Goal: Information Seeking & Learning: Learn about a topic

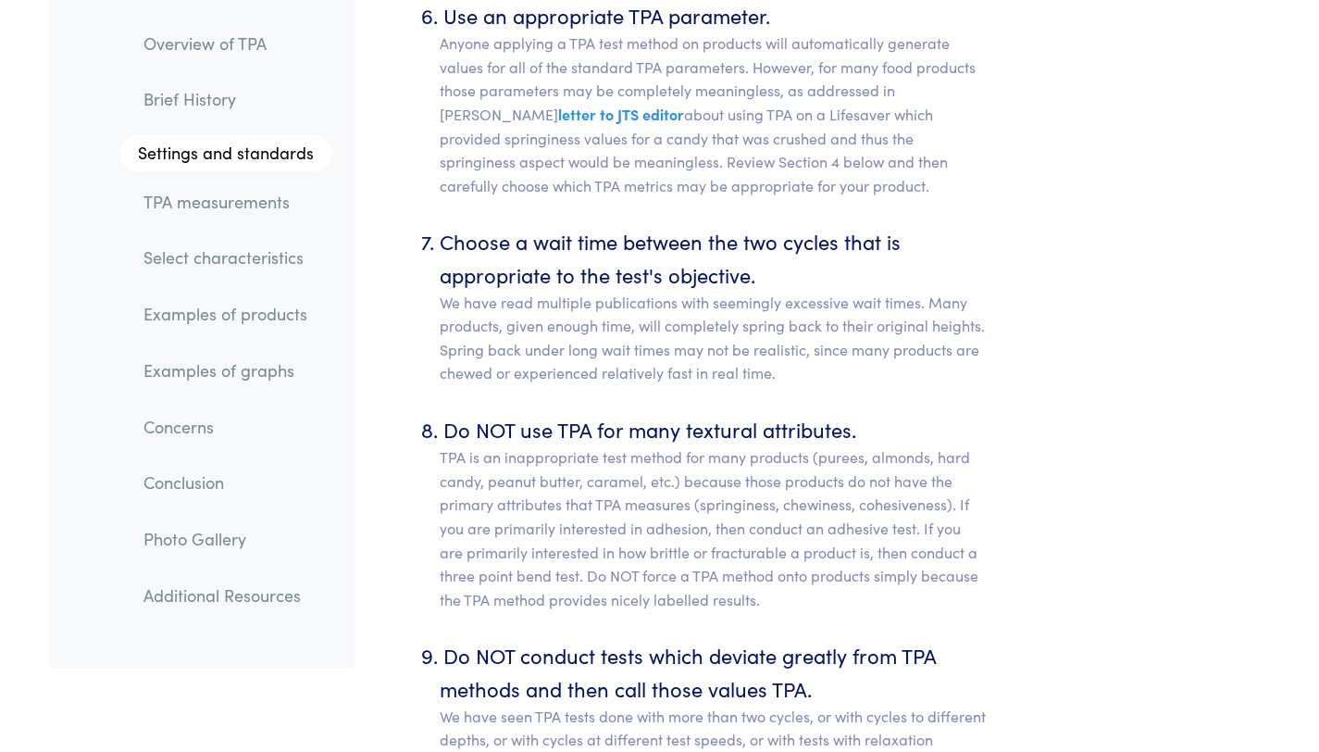
scroll to position [9534, 0]
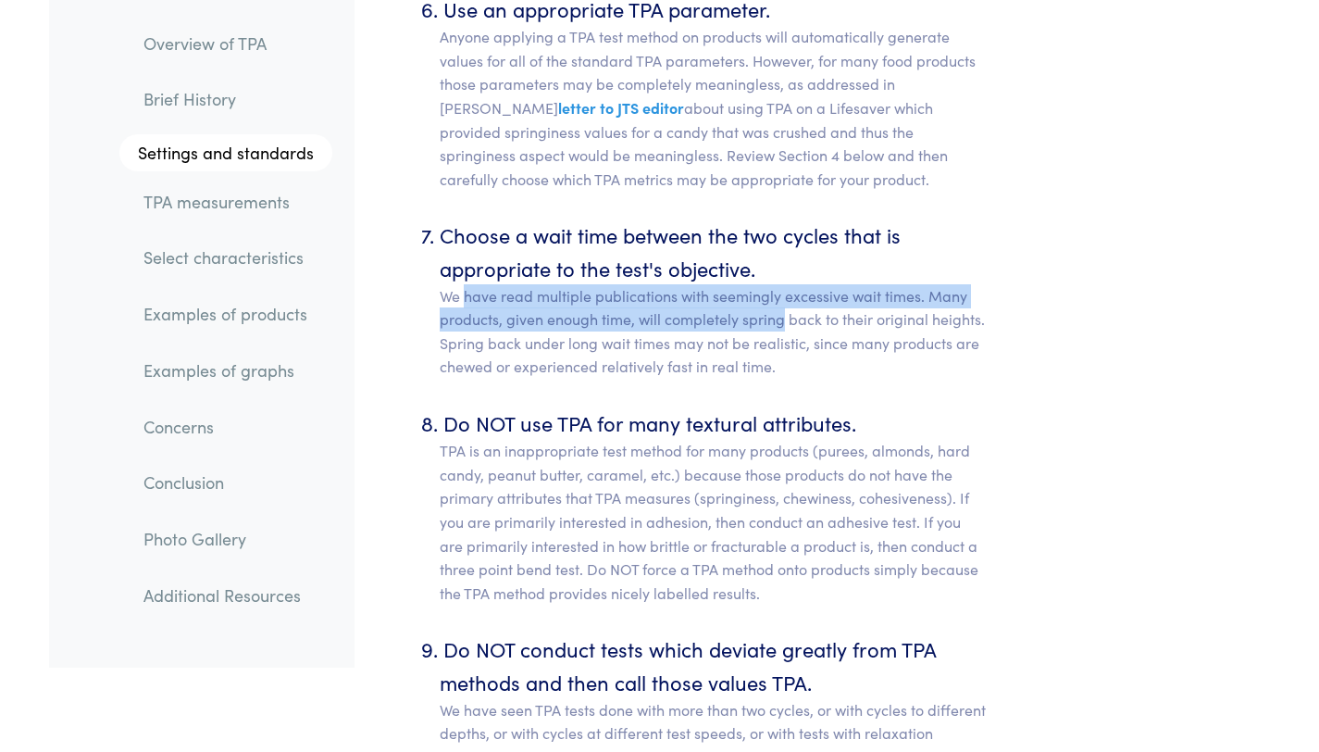
drag, startPoint x: 480, startPoint y: 273, endPoint x: 780, endPoint y: 288, distance: 300.3
click at [780, 288] on p "We have read multiple publications with seemingly excessive wait times. Many pr…" at bounding box center [713, 331] width 547 height 94
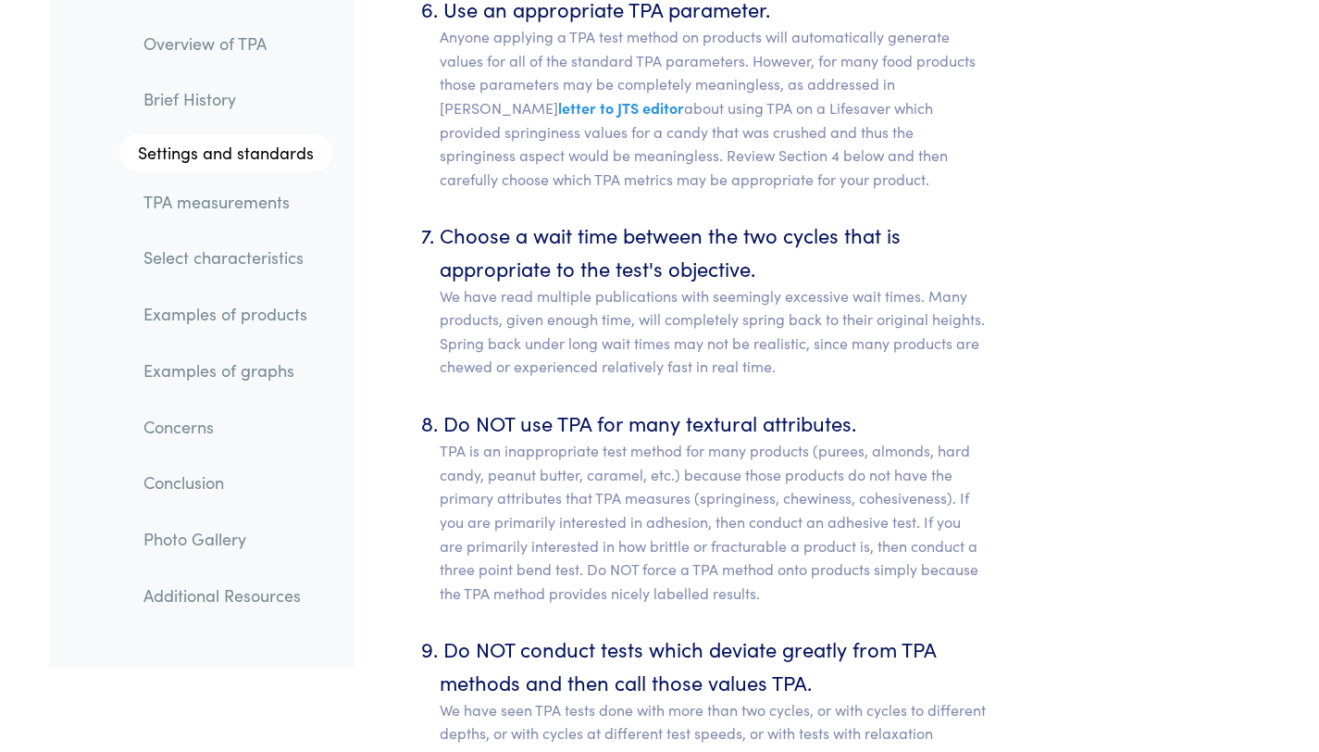
click at [822, 341] on p "We have read multiple publications with seemingly excessive wait times. Many pr…" at bounding box center [713, 331] width 547 height 94
drag, startPoint x: 468, startPoint y: 299, endPoint x: 649, endPoint y: 296, distance: 180.6
click at [649, 296] on p "We have read multiple publications with seemingly excessive wait times. Many pr…" at bounding box center [713, 331] width 547 height 94
drag, startPoint x: 656, startPoint y: 294, endPoint x: 826, endPoint y: 298, distance: 169.5
click at [826, 298] on p "We have read multiple publications with seemingly excessive wait times. Many pr…" at bounding box center [713, 331] width 547 height 94
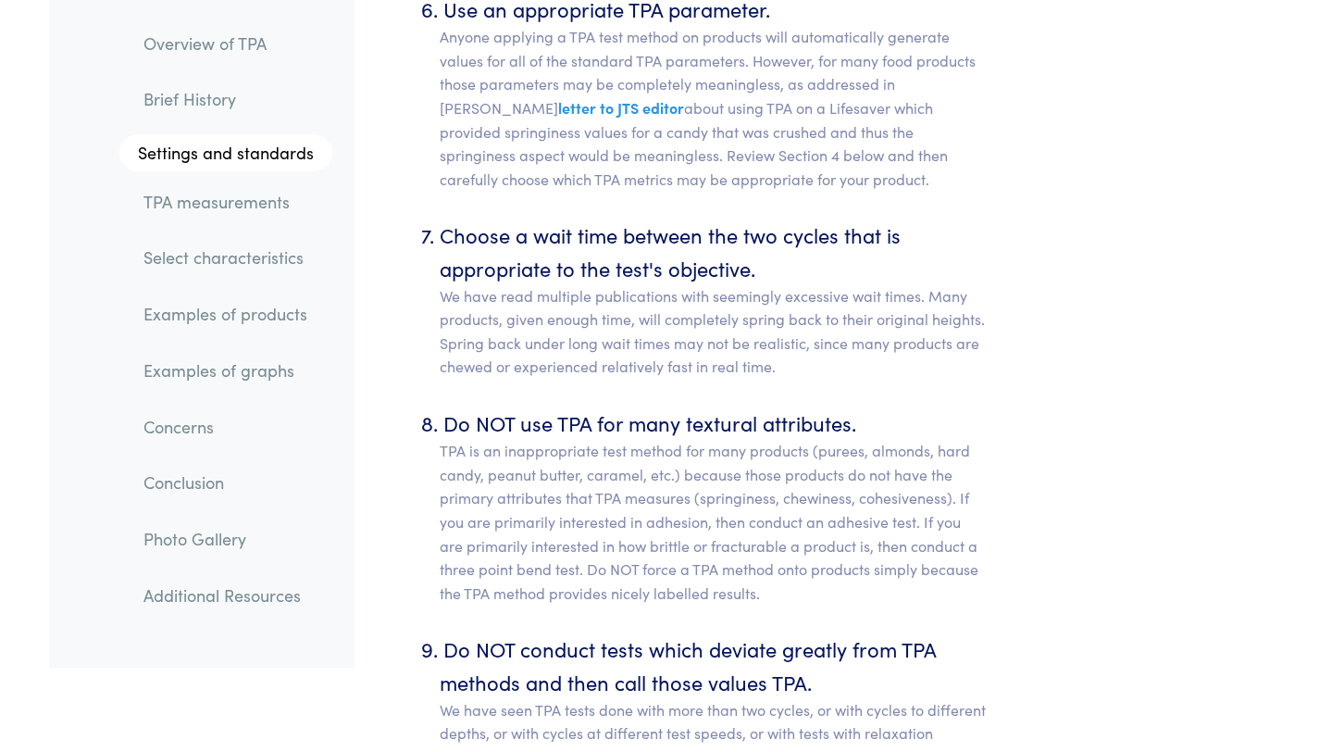
click at [827, 342] on p "We have read multiple publications with seemingly excessive wait times. Many pr…" at bounding box center [713, 331] width 547 height 94
drag, startPoint x: 447, startPoint y: 319, endPoint x: 631, endPoint y: 323, distance: 184.3
click at [617, 319] on p "We have read multiple publications with seemingly excessive wait times. Many pr…" at bounding box center [713, 331] width 547 height 94
drag, startPoint x: 695, startPoint y: 319, endPoint x: 800, endPoint y: 325, distance: 104.8
click at [803, 324] on p "We have read multiple publications with seemingly excessive wait times. Many pr…" at bounding box center [713, 331] width 547 height 94
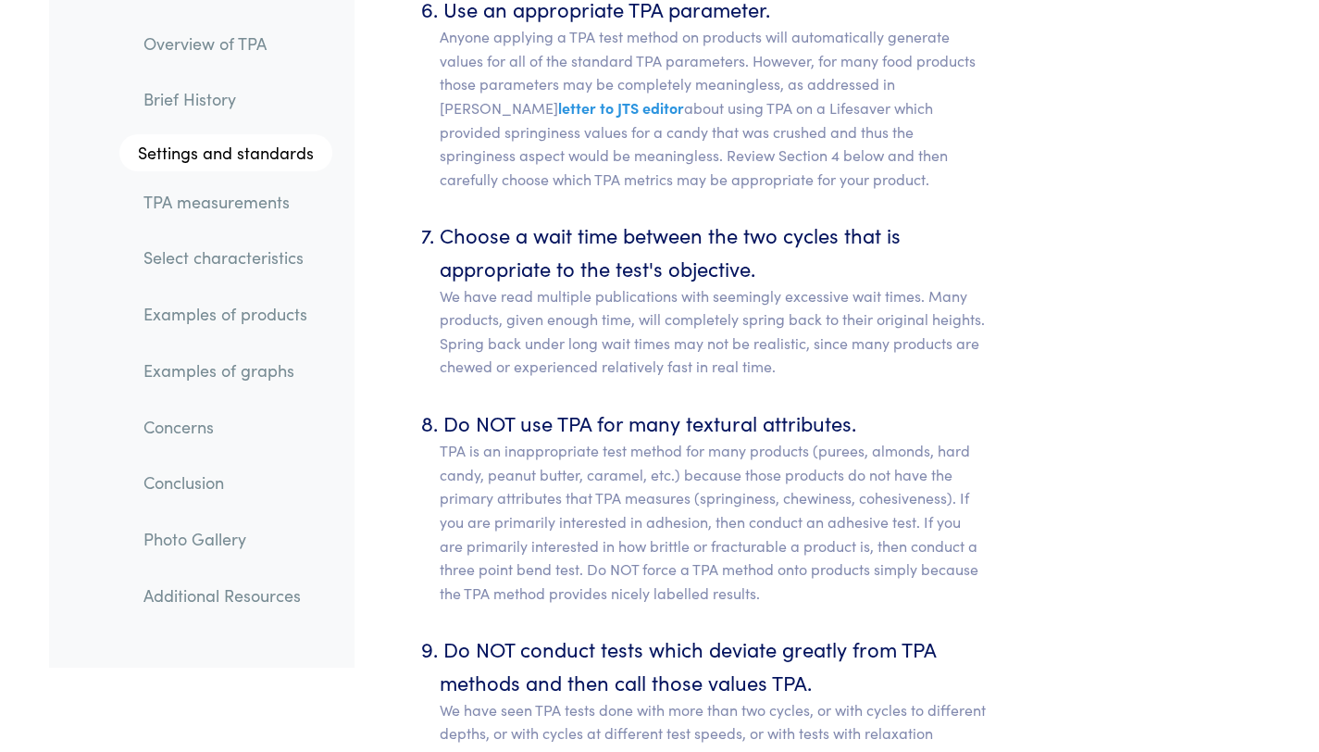
click at [761, 342] on p "We have read multiple publications with seemingly excessive wait times. Many pr…" at bounding box center [713, 331] width 547 height 94
drag, startPoint x: 486, startPoint y: 344, endPoint x: 884, endPoint y: 343, distance: 398.1
click at [884, 343] on p "We have read multiple publications with seemingly excessive wait times. Many pr…" at bounding box center [713, 331] width 547 height 94
click at [832, 342] on p "We have read multiple publications with seemingly excessive wait times. Many pr…" at bounding box center [713, 331] width 547 height 94
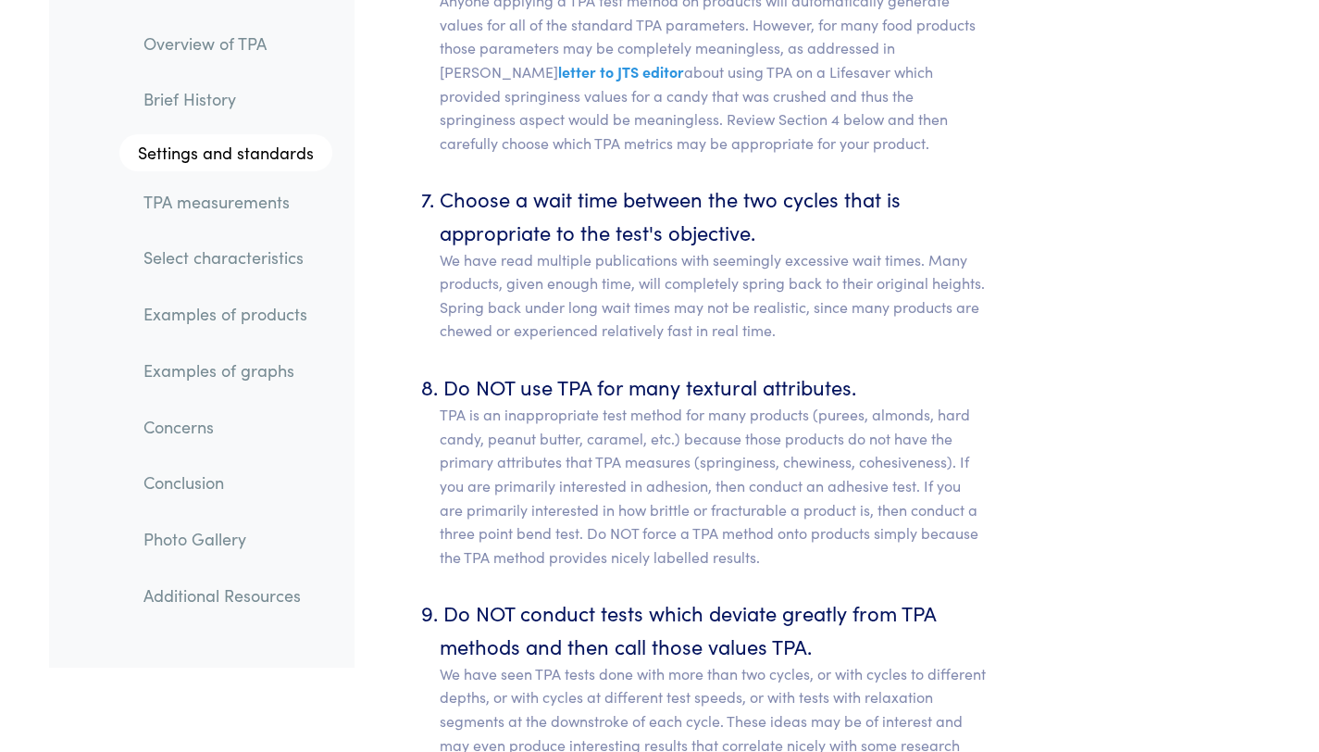
scroll to position [9570, 0]
drag, startPoint x: 537, startPoint y: 392, endPoint x: 759, endPoint y: 409, distance: 222.9
click at [756, 406] on p "TPA is an inappropriate test method for many products (purees, almonds, hard ca…" at bounding box center [713, 486] width 547 height 166
click at [811, 508] on p "TPA is an inappropriate test method for many products (purees, almonds, hard ca…" at bounding box center [713, 486] width 547 height 166
click at [829, 541] on p "TPA is an inappropriate test method for many products (purees, almonds, hard ca…" at bounding box center [713, 486] width 547 height 166
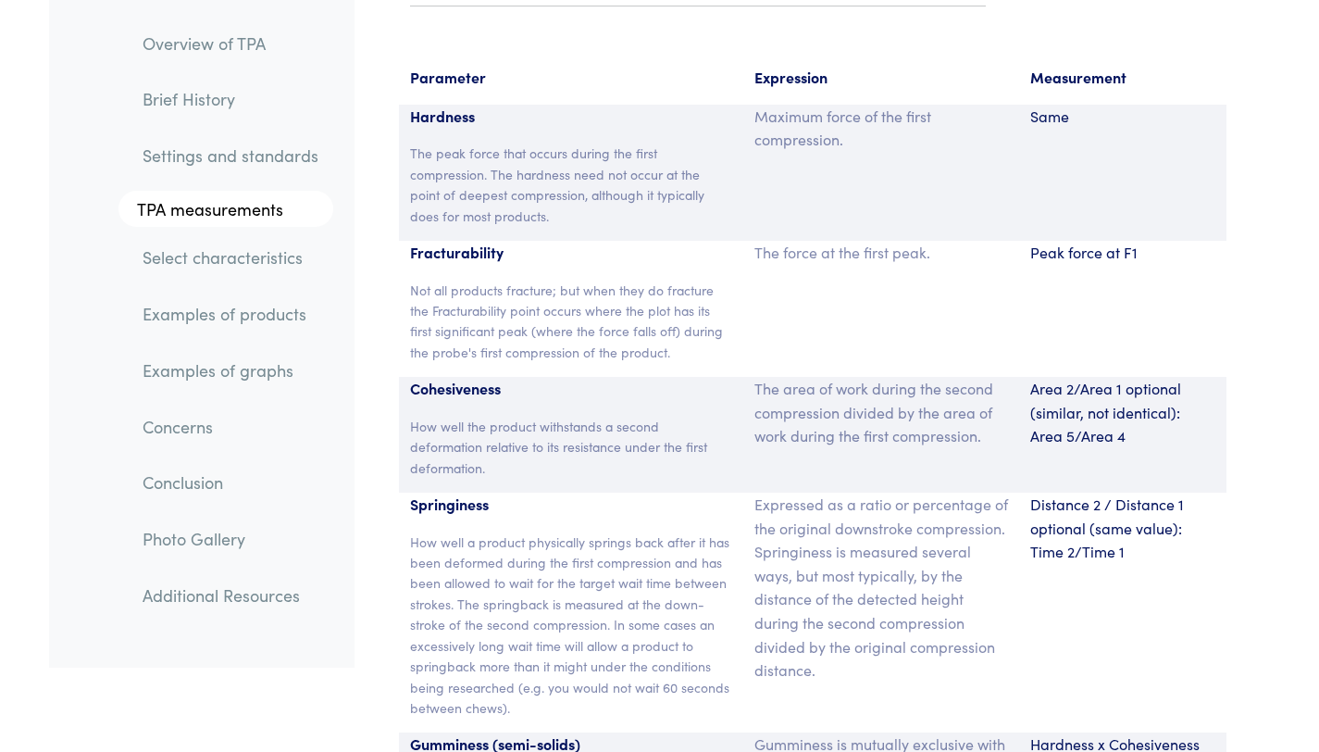
scroll to position [12287, 0]
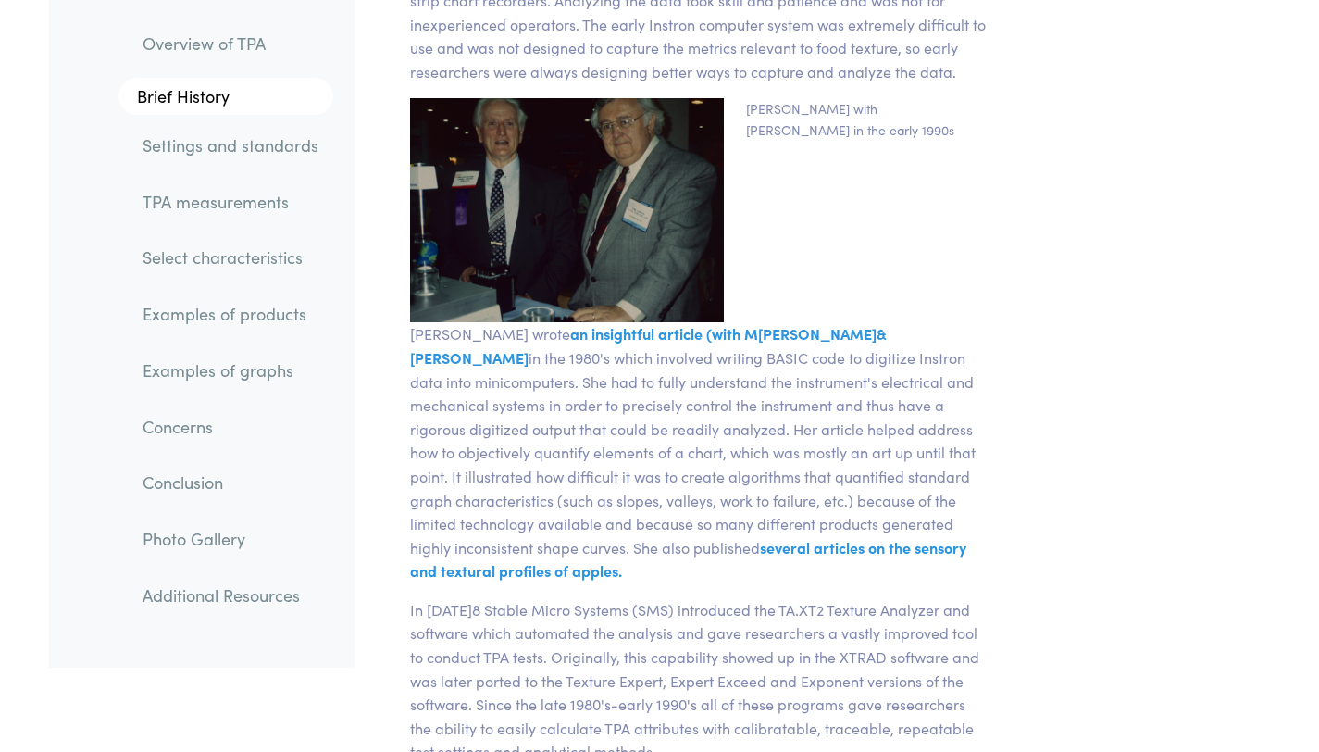
click at [268, 52] on link "Overview of TPA" at bounding box center [231, 43] width 206 height 43
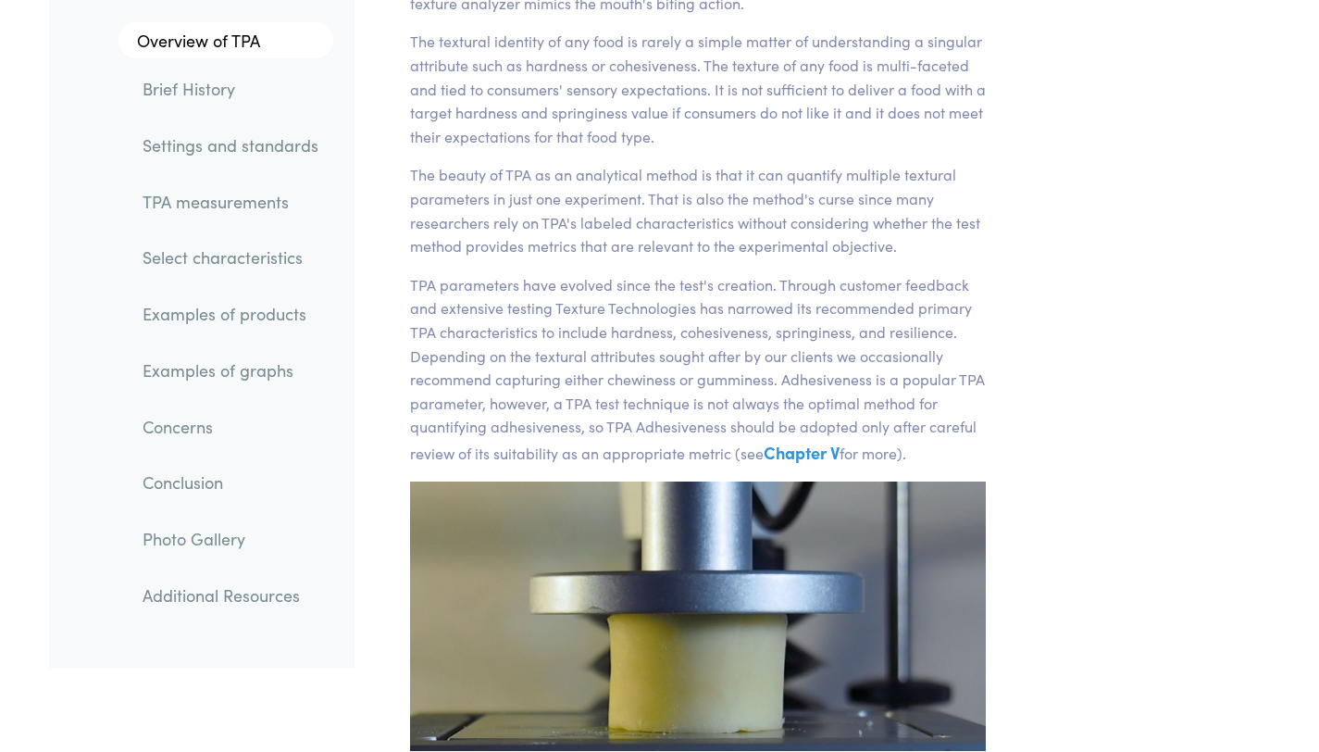
scroll to position [369, 0]
